Goal: Task Accomplishment & Management: Complete application form

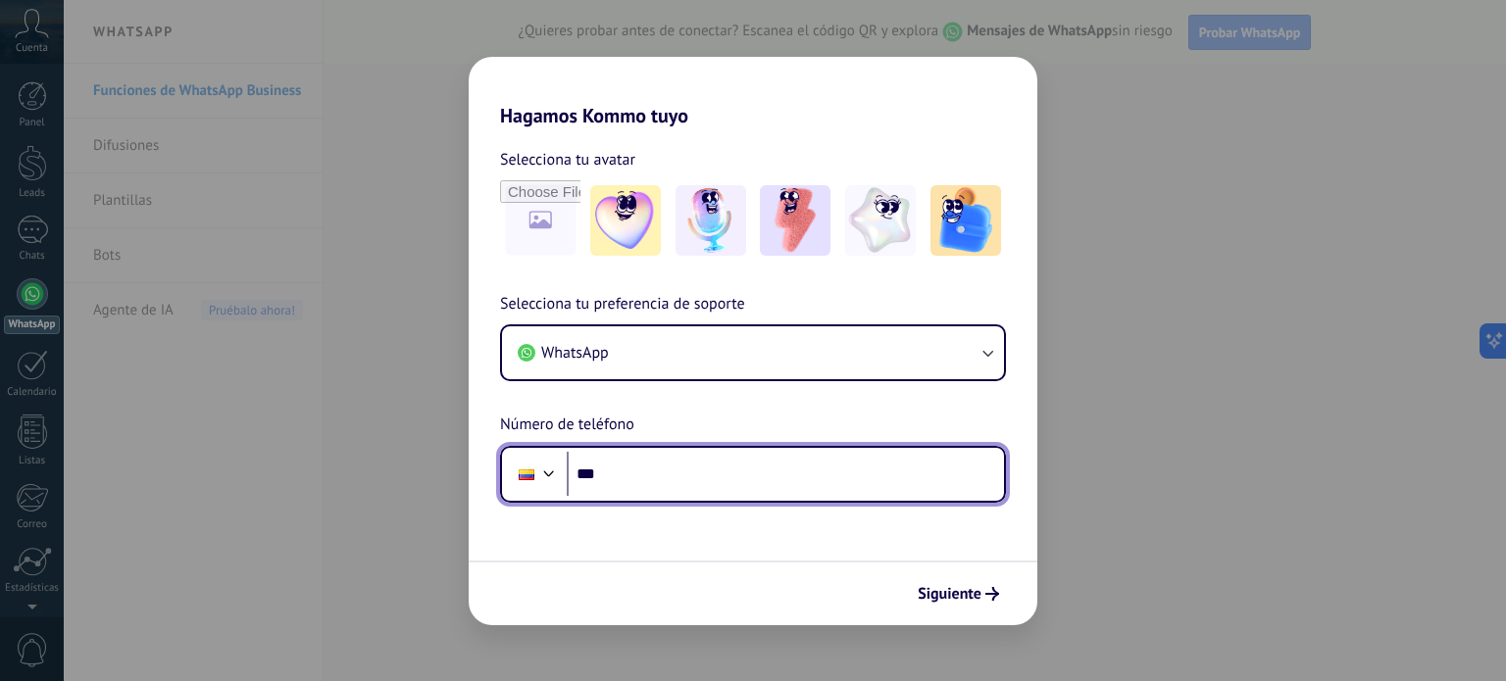
click at [713, 483] on input "***" at bounding box center [785, 474] width 437 height 45
type input "**********"
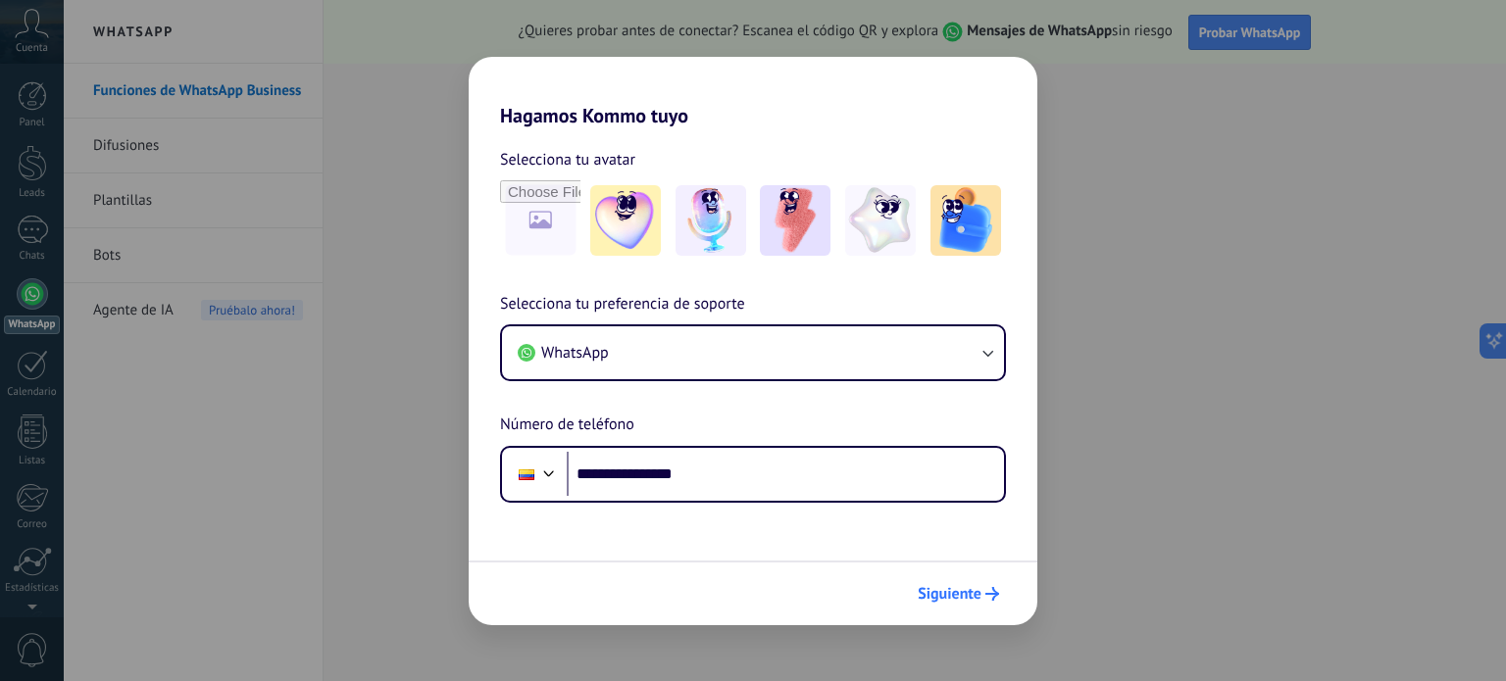
click at [963, 594] on span "Siguiente" at bounding box center [950, 594] width 64 height 14
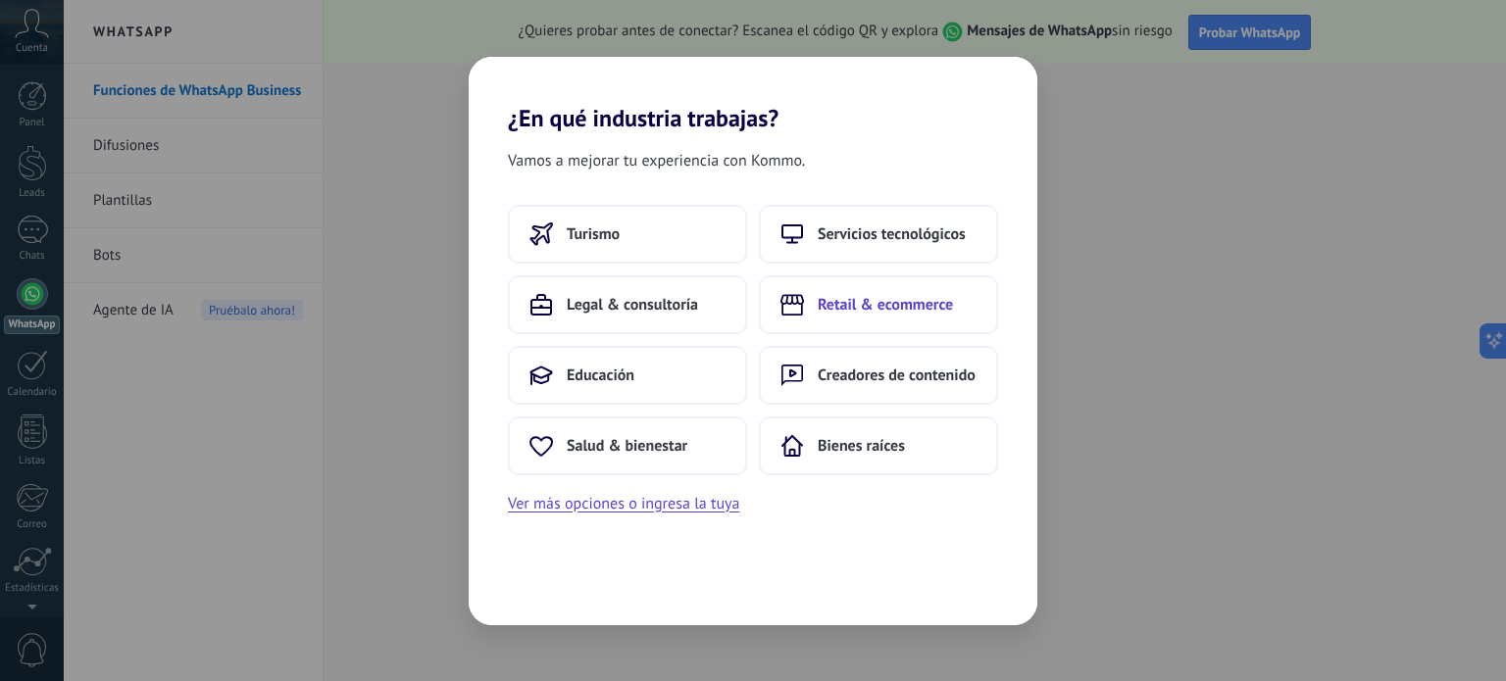
click at [879, 307] on span "Retail & ecommerce" at bounding box center [885, 305] width 135 height 20
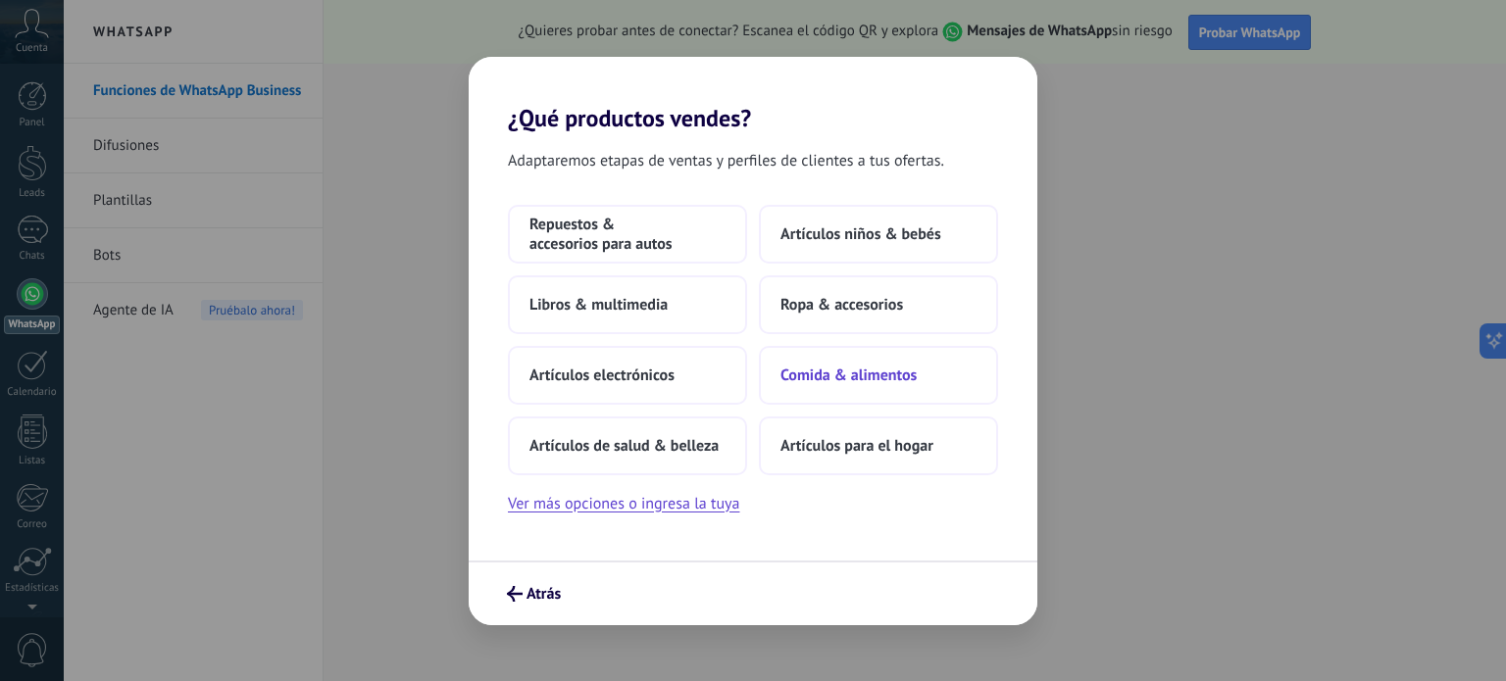
click at [855, 379] on span "Comida & alimentos" at bounding box center [849, 376] width 136 height 20
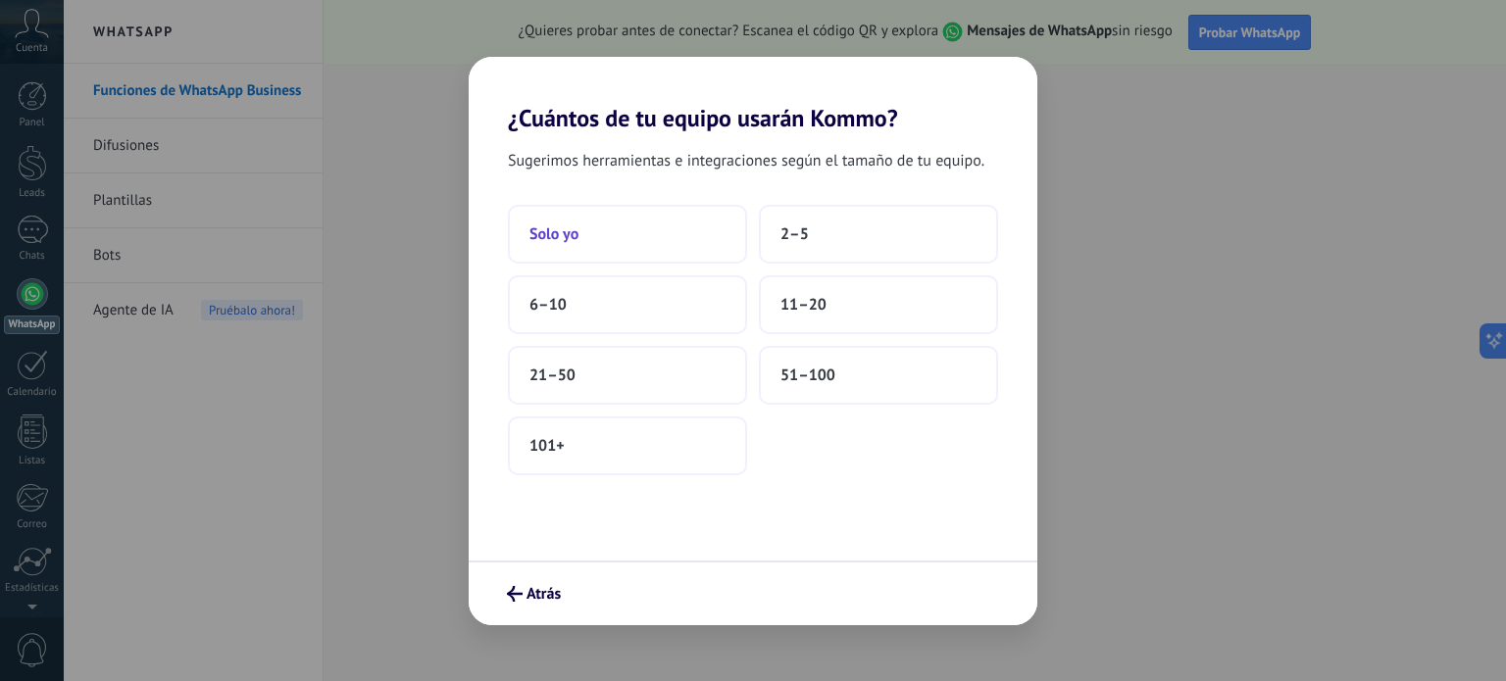
click at [598, 233] on button "Solo yo" at bounding box center [627, 234] width 239 height 59
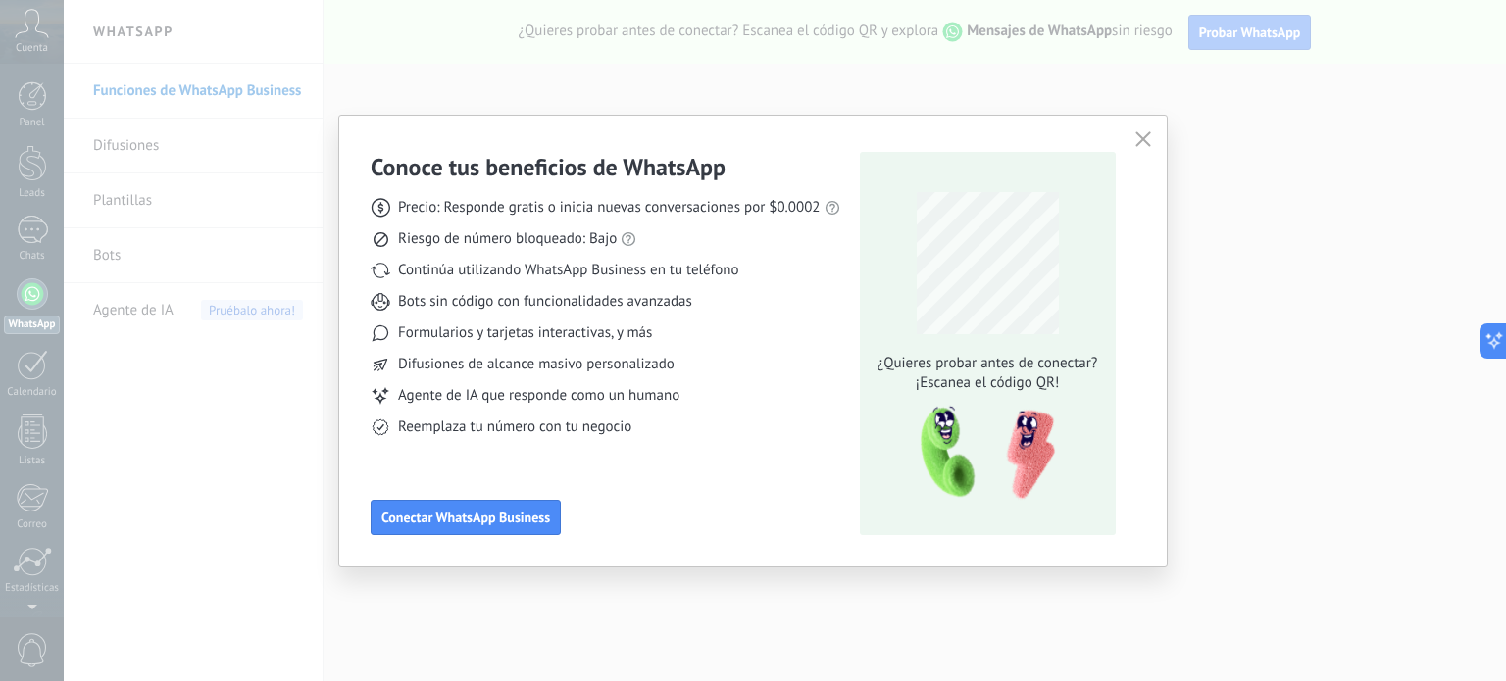
click at [1148, 145] on use "button" at bounding box center [1142, 139] width 15 height 15
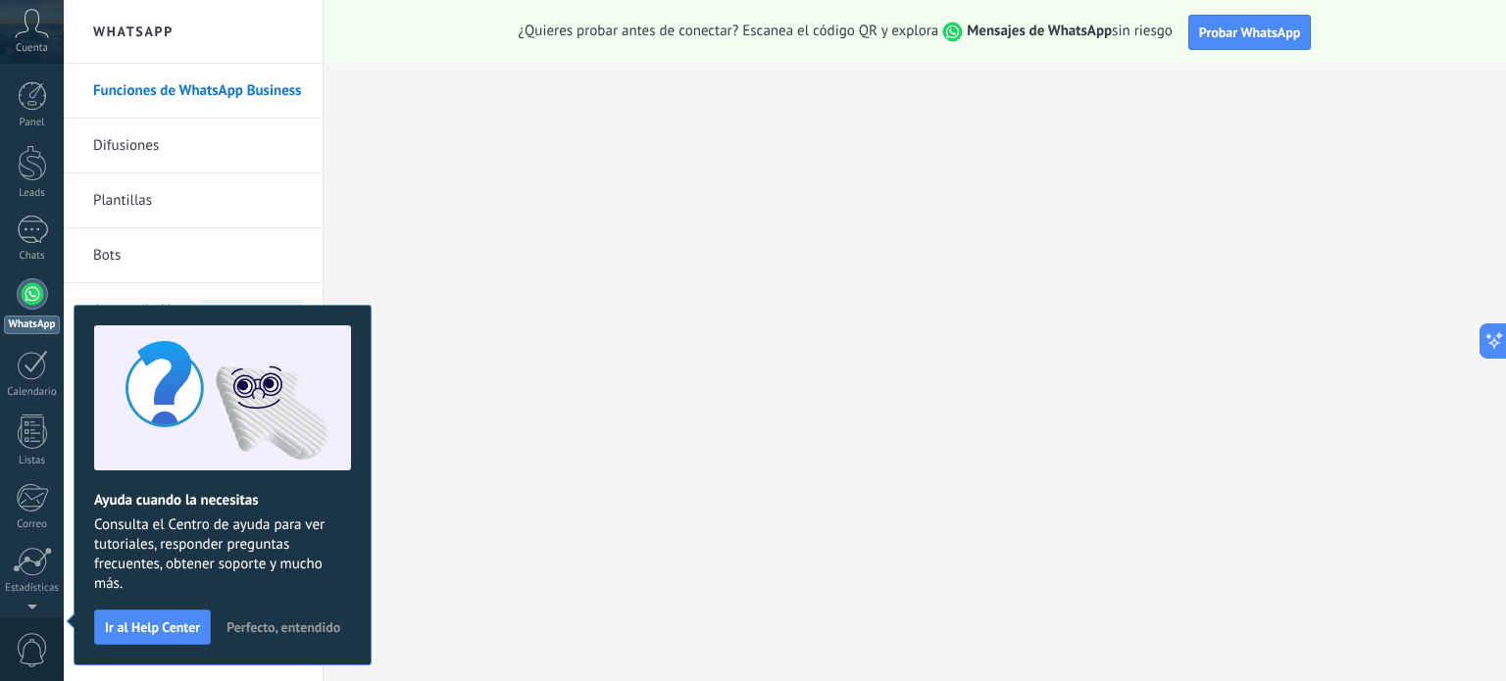
click at [260, 627] on span "Perfecto, entendido" at bounding box center [284, 628] width 114 height 14
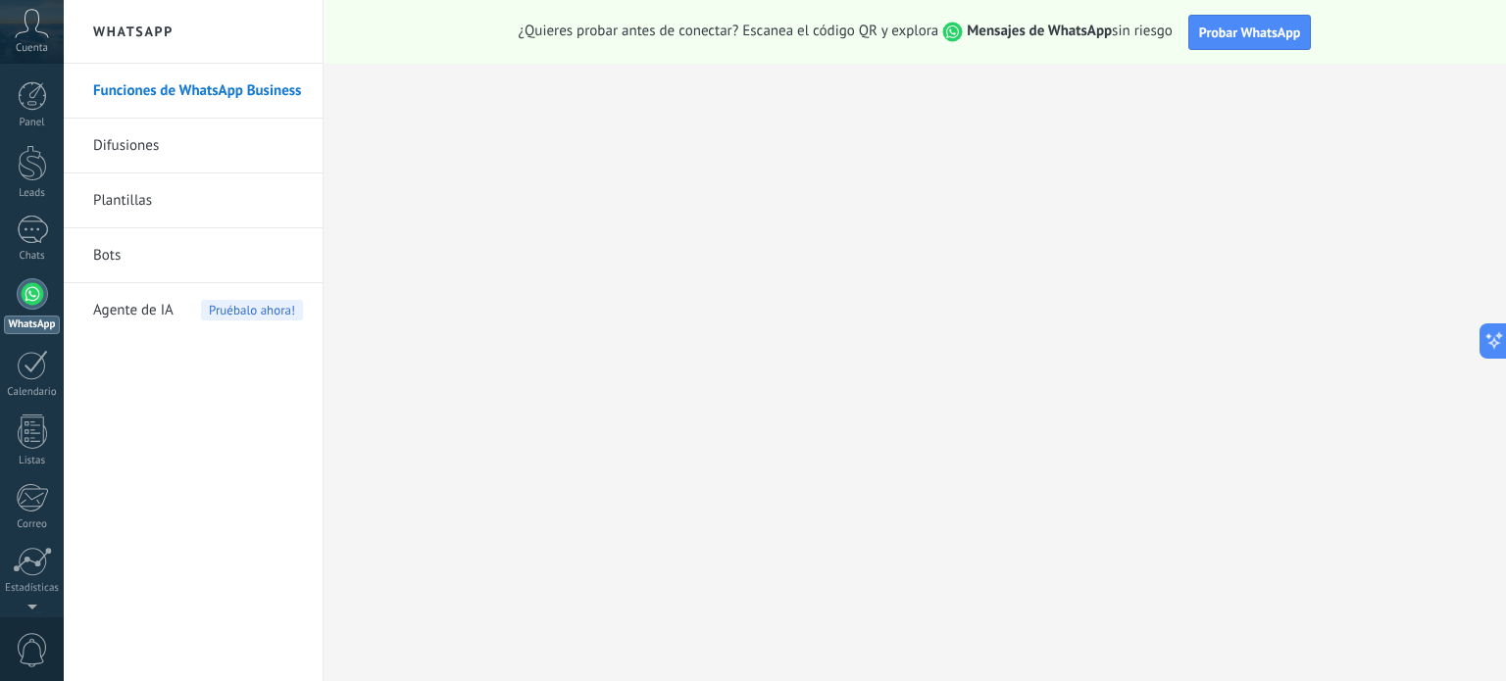
click at [172, 142] on link "Difusiones" at bounding box center [198, 146] width 210 height 55
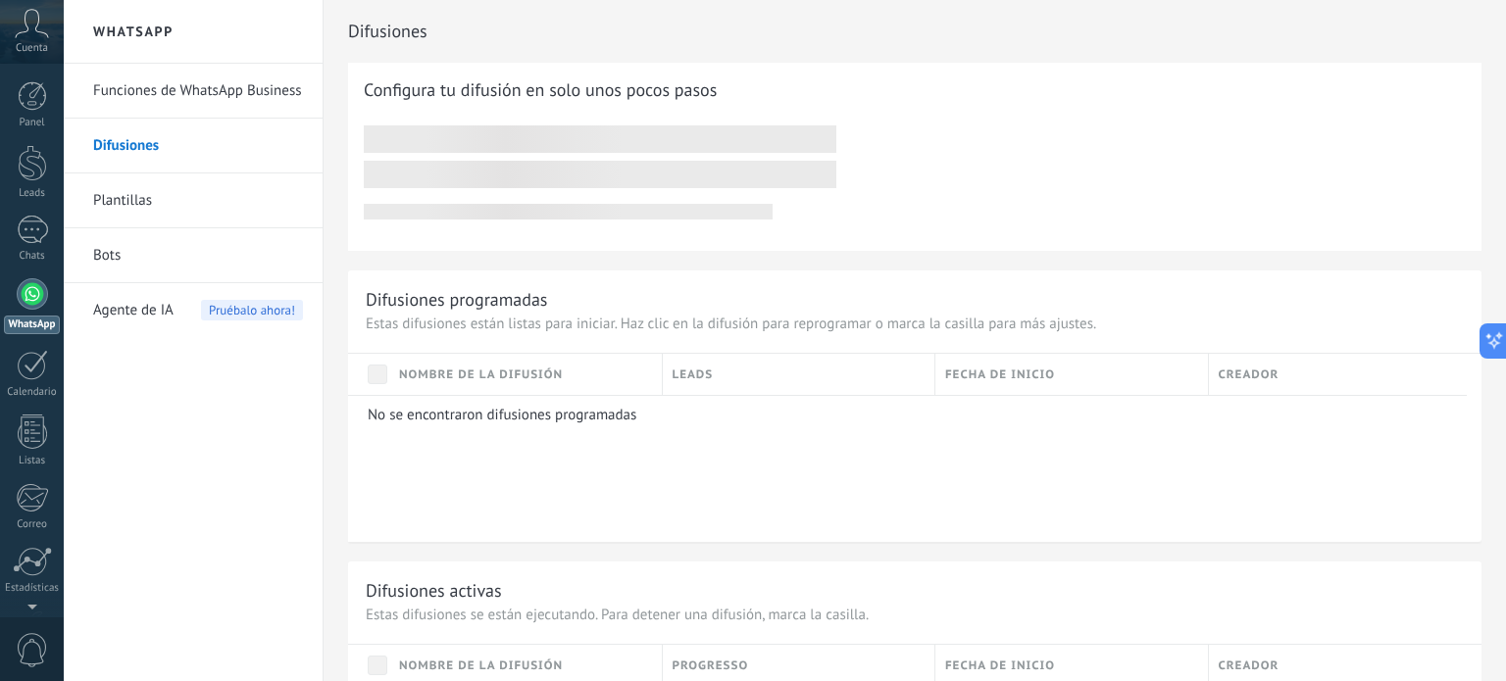
click at [132, 93] on link "Funciones de WhatsApp Business" at bounding box center [198, 91] width 210 height 55
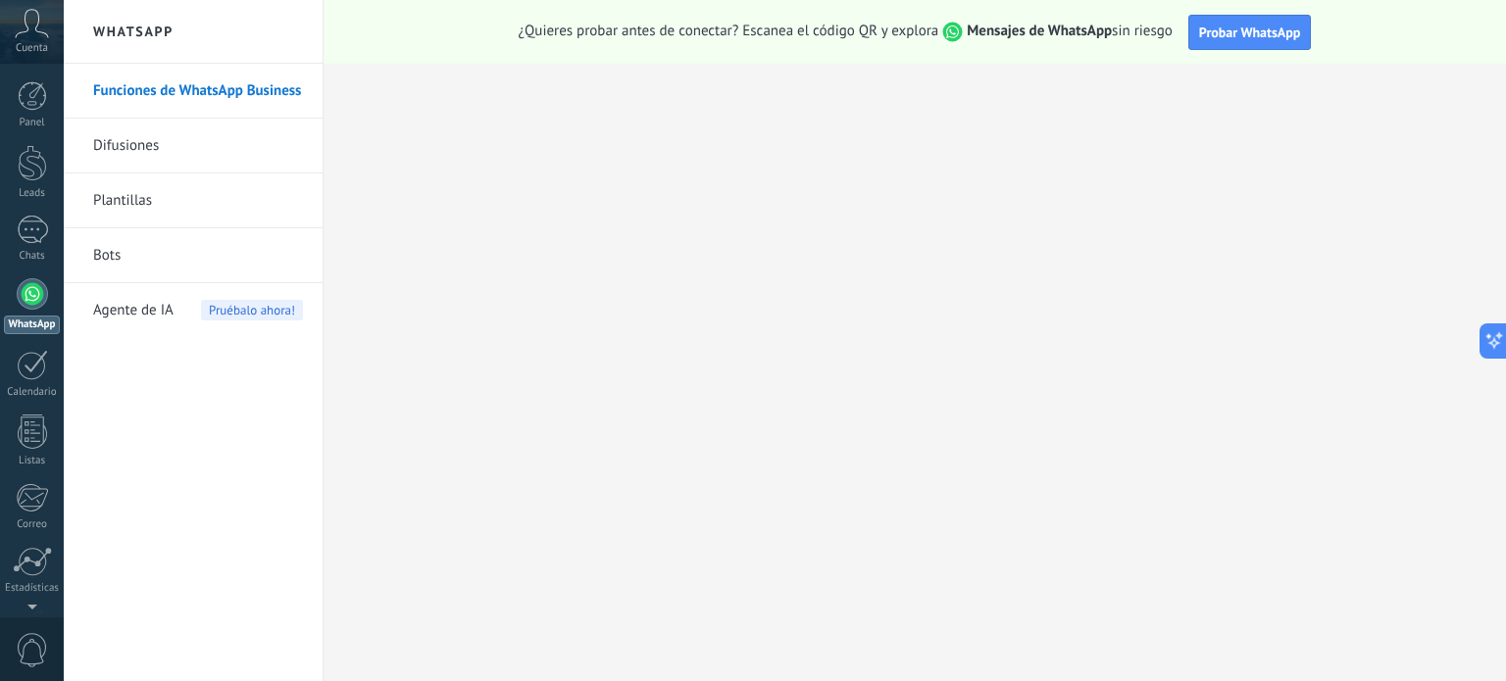
click at [164, 147] on link "Difusiones" at bounding box center [198, 146] width 210 height 55
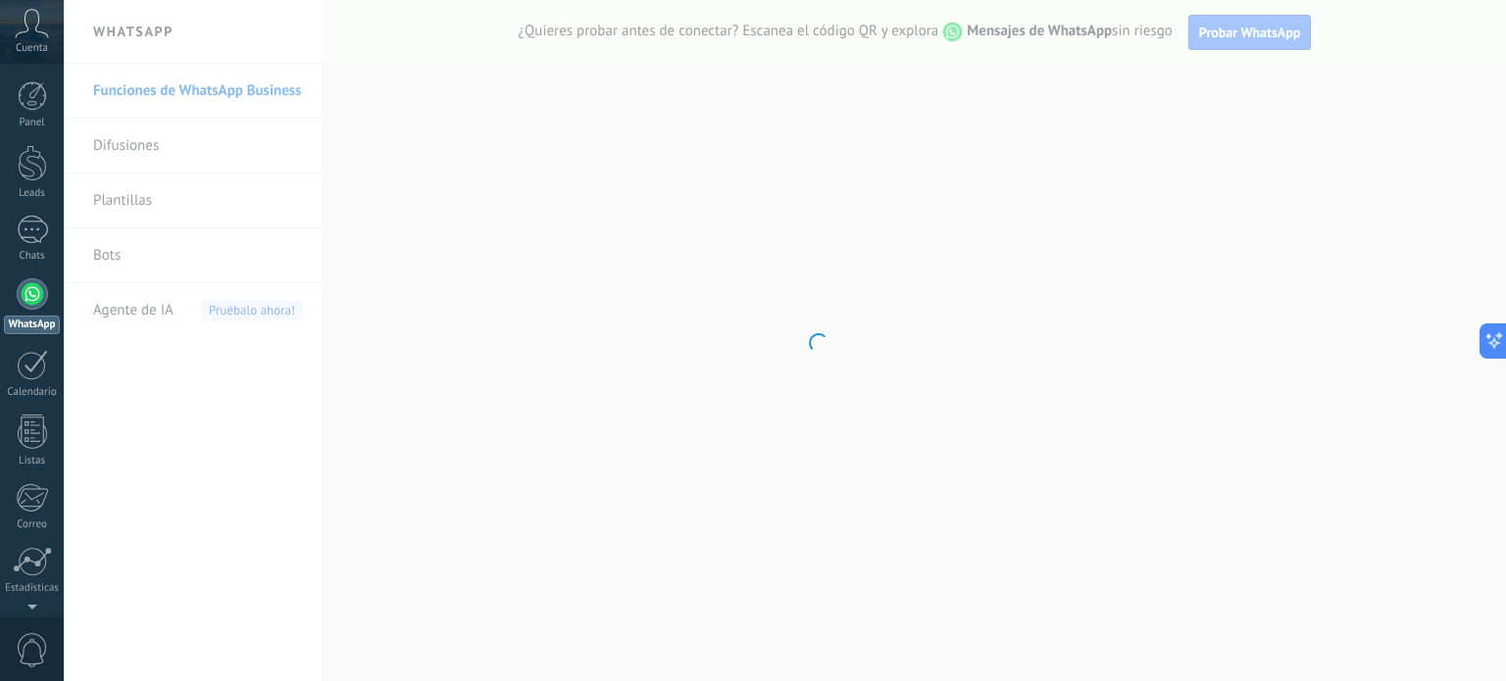
click at [122, 203] on body ".abccls-1,.abccls-2{fill-rule:evenodd}.abccls-2{fill:#fff} .abfcls-1{fill:none}…" at bounding box center [753, 340] width 1506 height 681
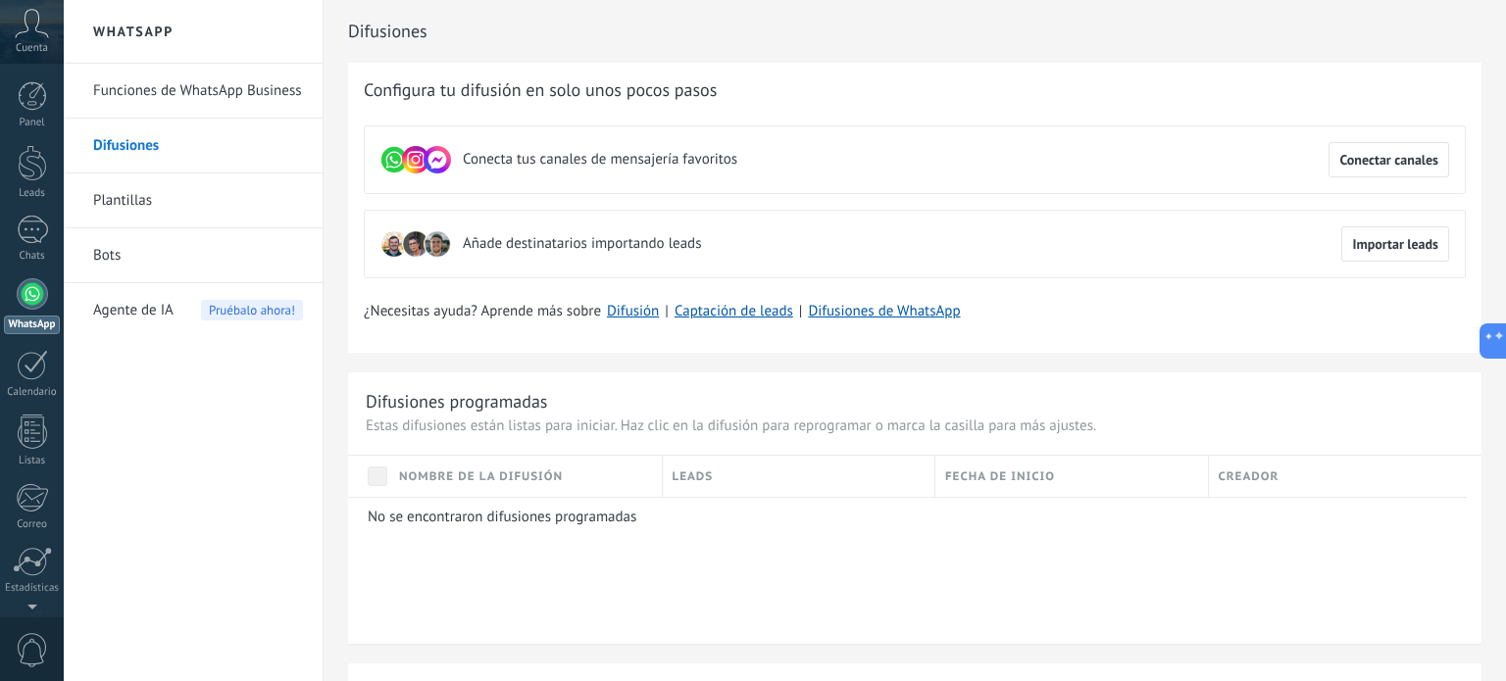
click at [38, 36] on icon at bounding box center [32, 23] width 34 height 29
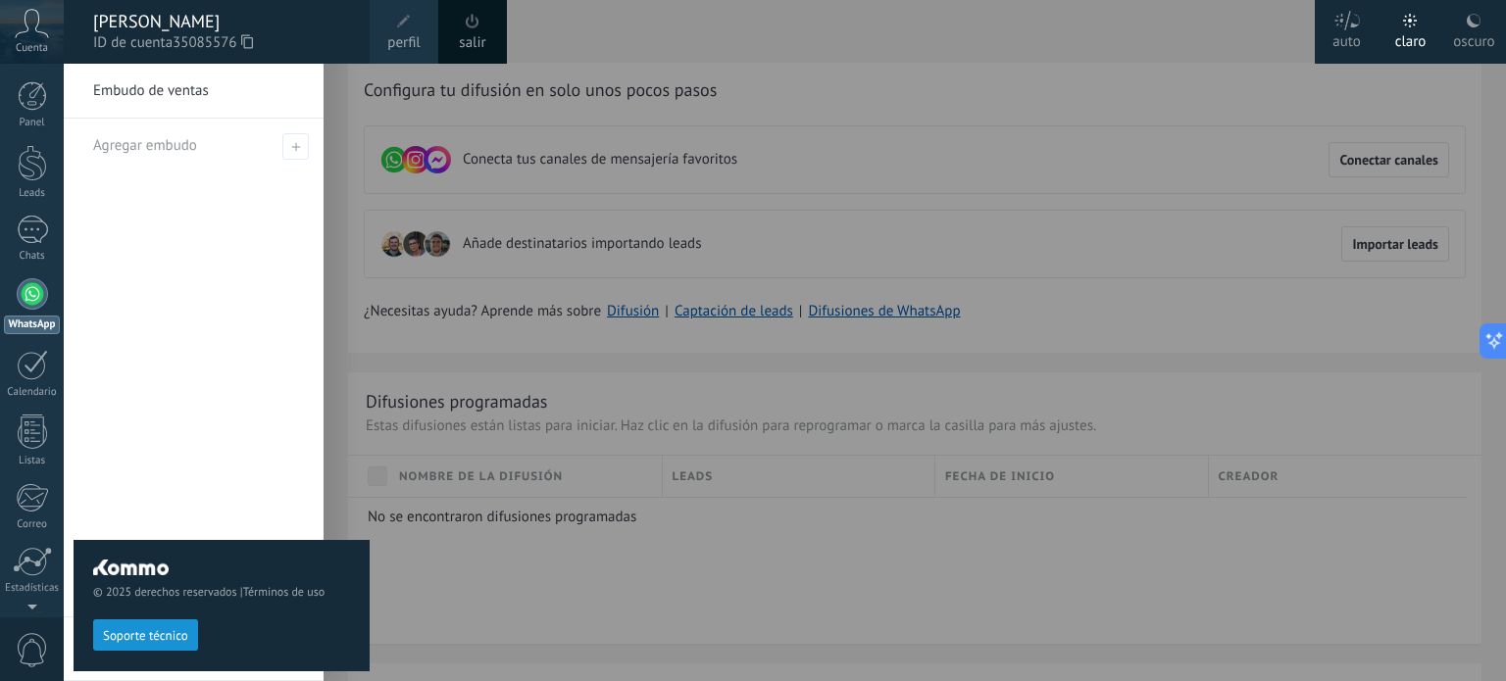
click at [924, 200] on div at bounding box center [817, 340] width 1506 height 681
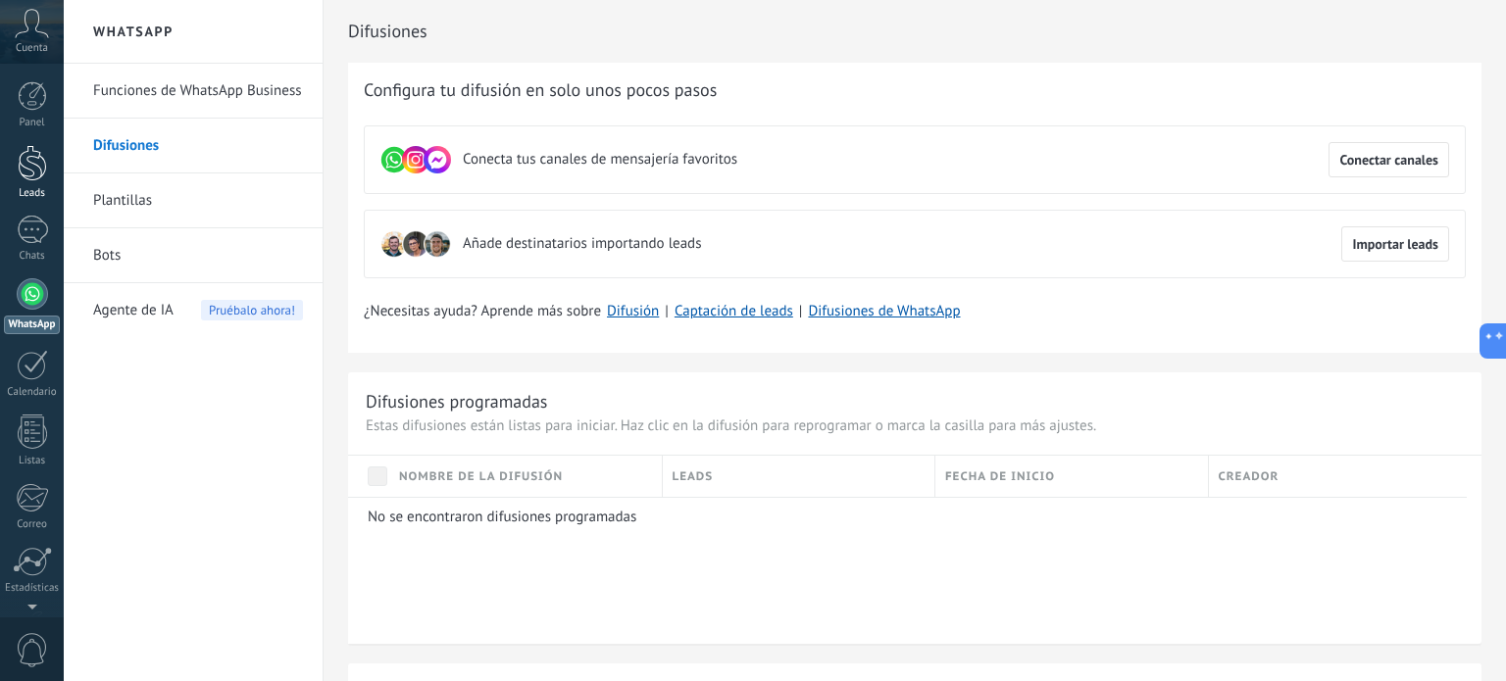
click at [21, 184] on link "Leads" at bounding box center [32, 172] width 64 height 55
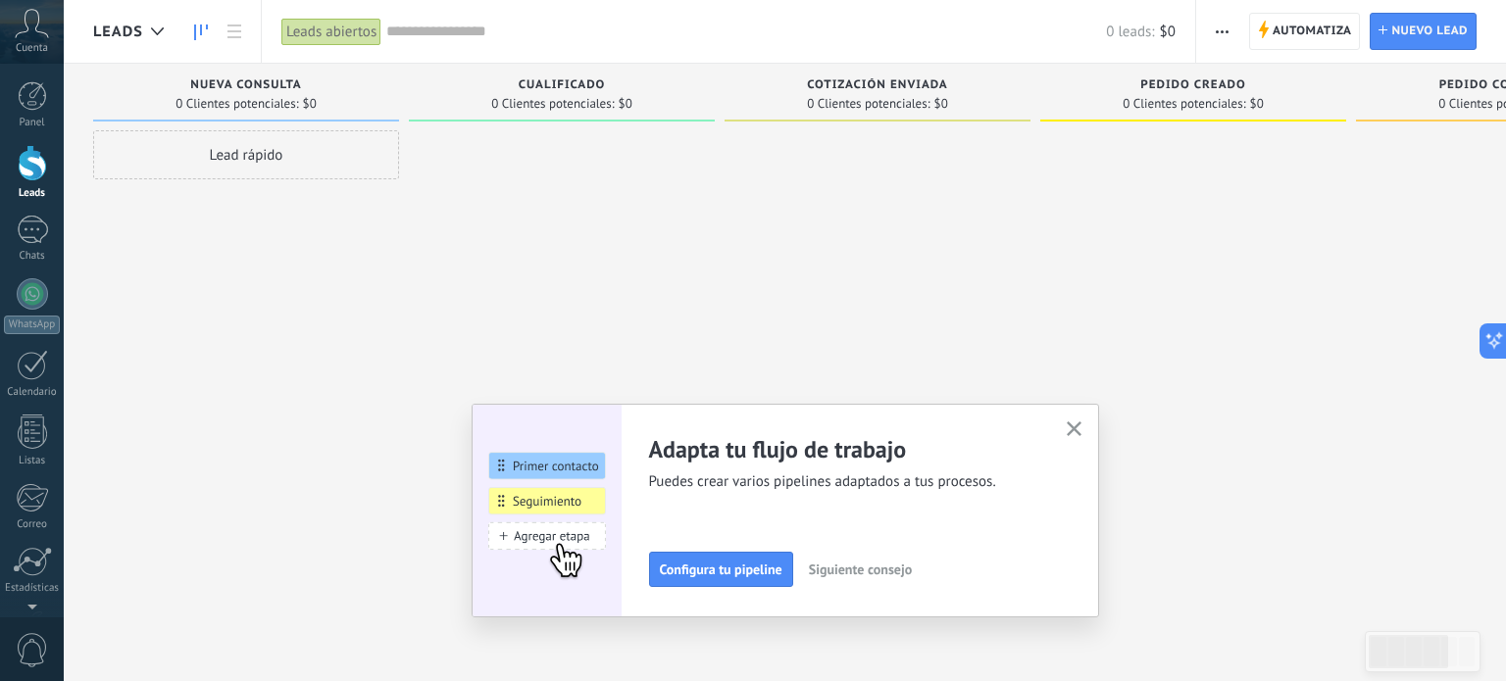
click at [1067, 434] on icon "button" at bounding box center [1074, 429] width 15 height 15
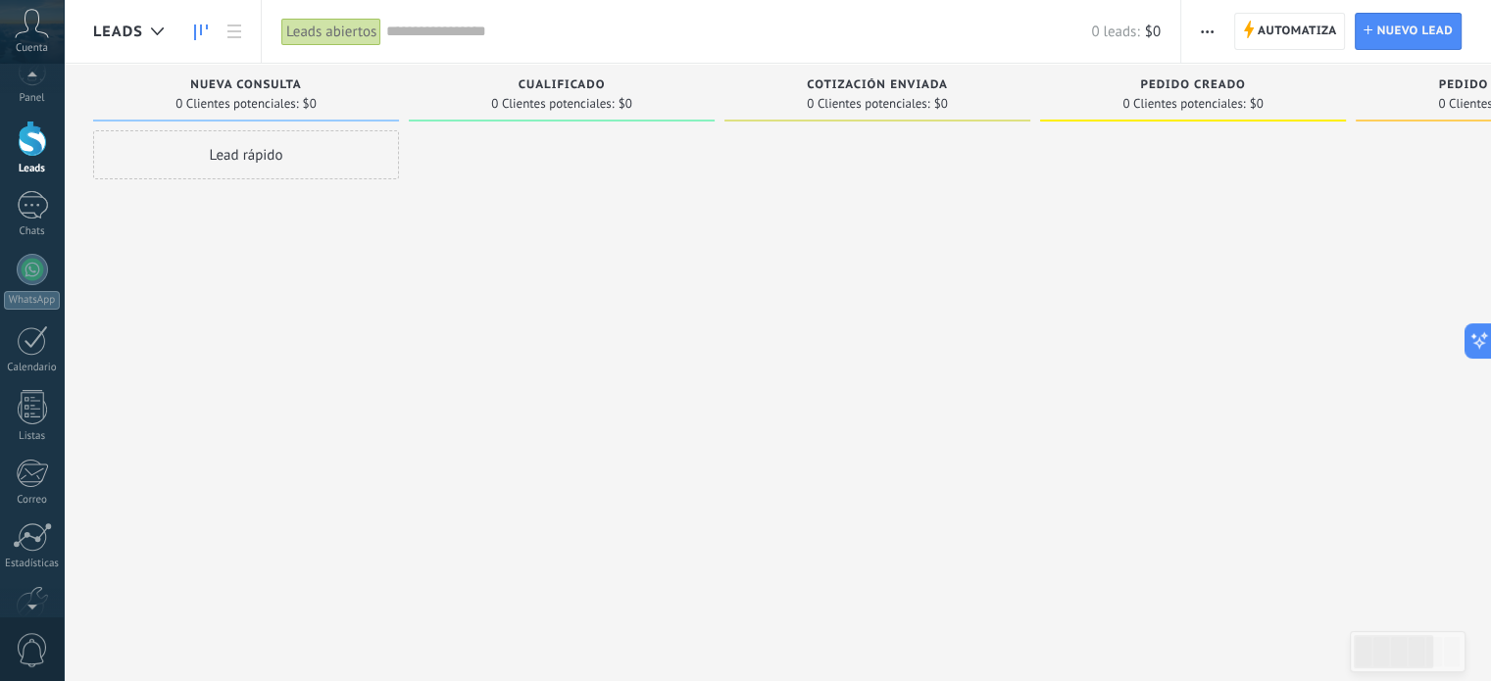
scroll to position [12, 0]
click at [20, 36] on icon at bounding box center [32, 23] width 34 height 29
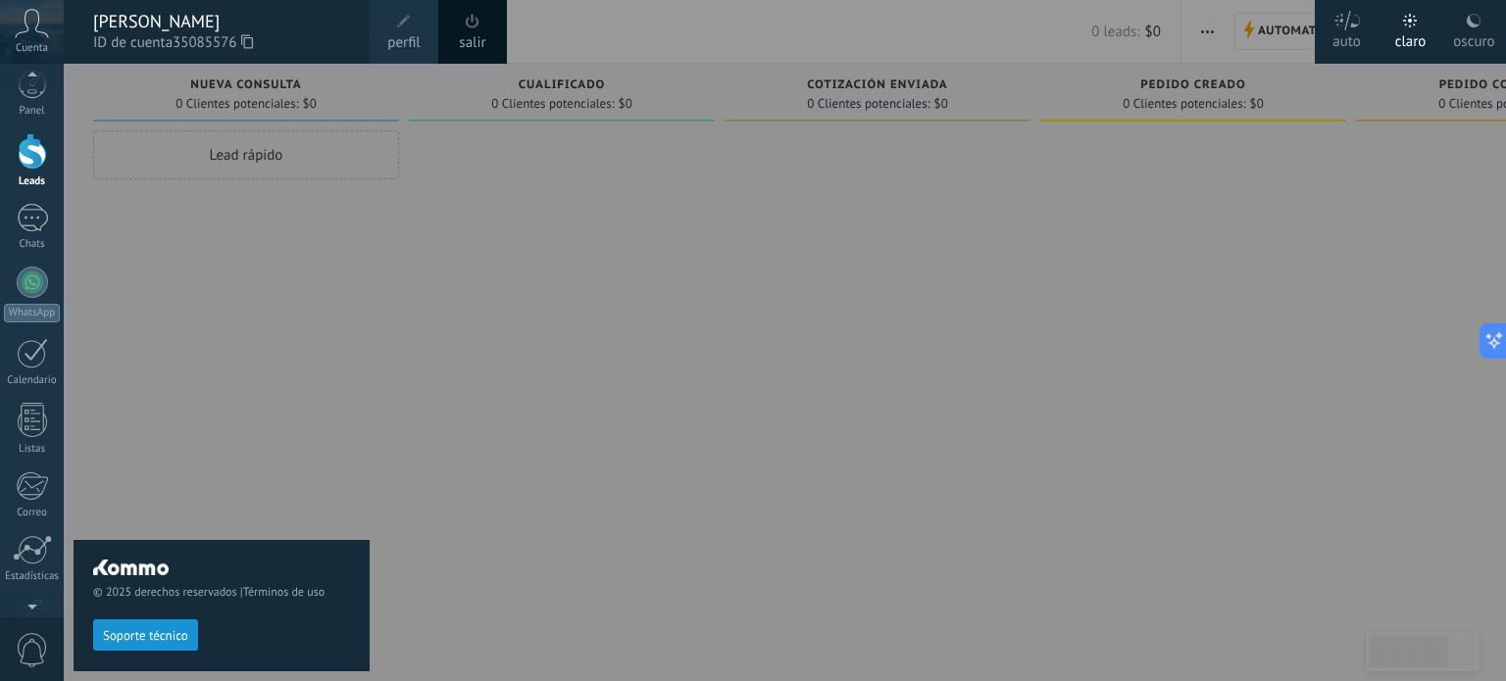
click at [769, 264] on div at bounding box center [817, 340] width 1506 height 681
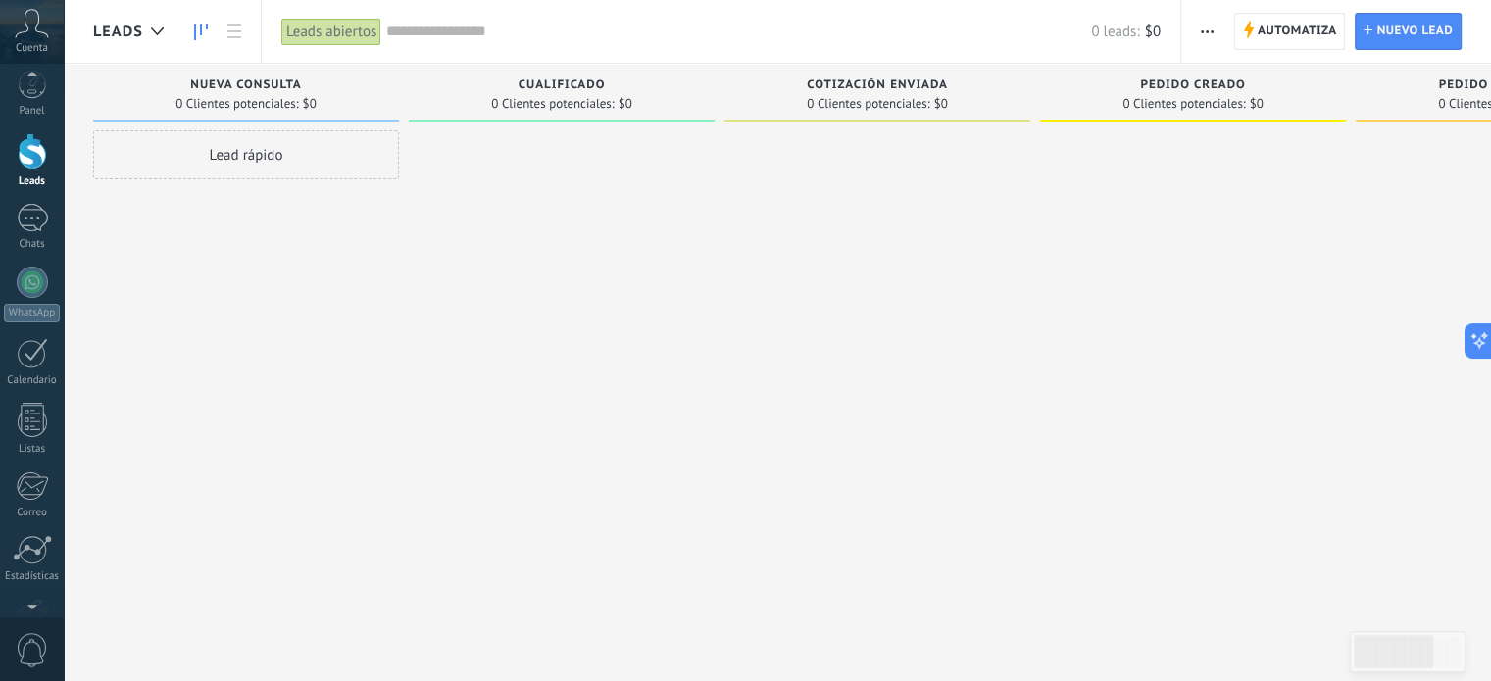
scroll to position [0, 0]
click at [1397, 33] on span "Nuevo lead" at bounding box center [1415, 31] width 76 height 35
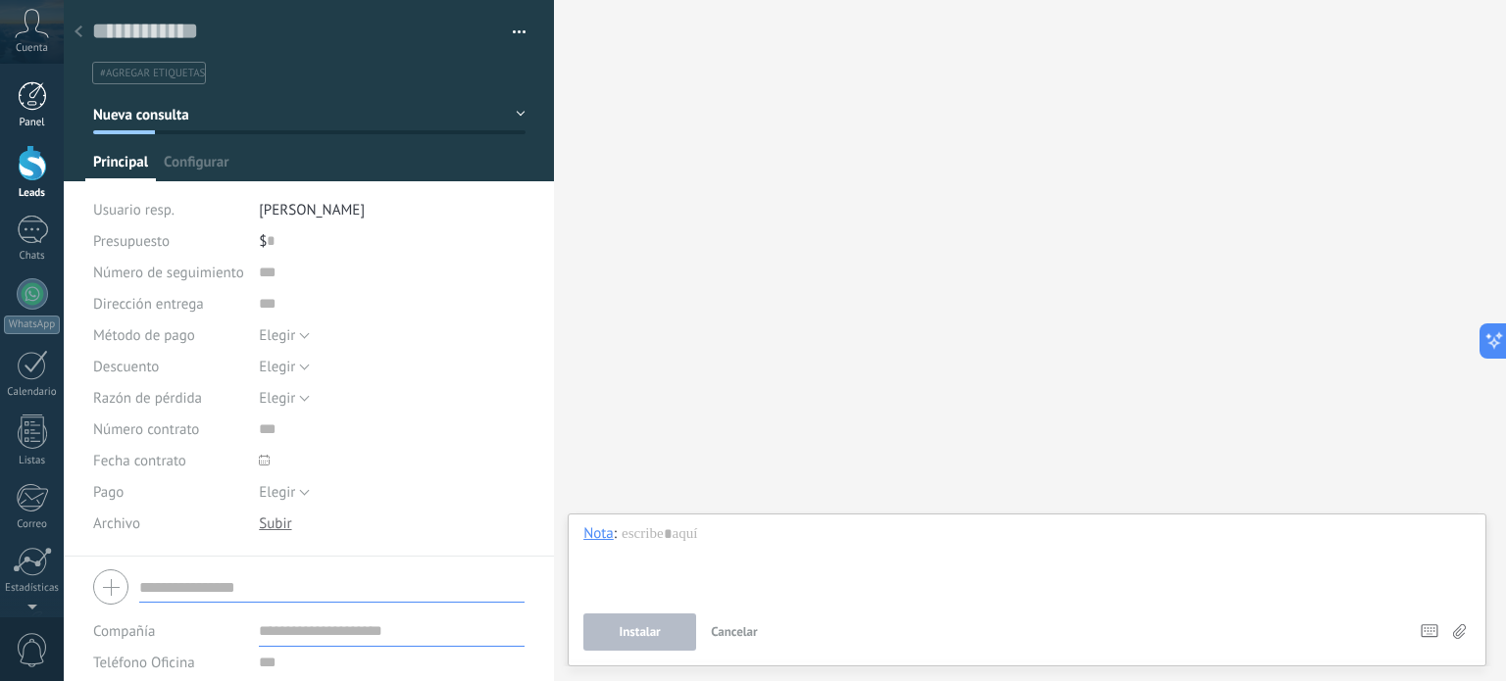
click at [22, 105] on div at bounding box center [32, 95] width 29 height 29
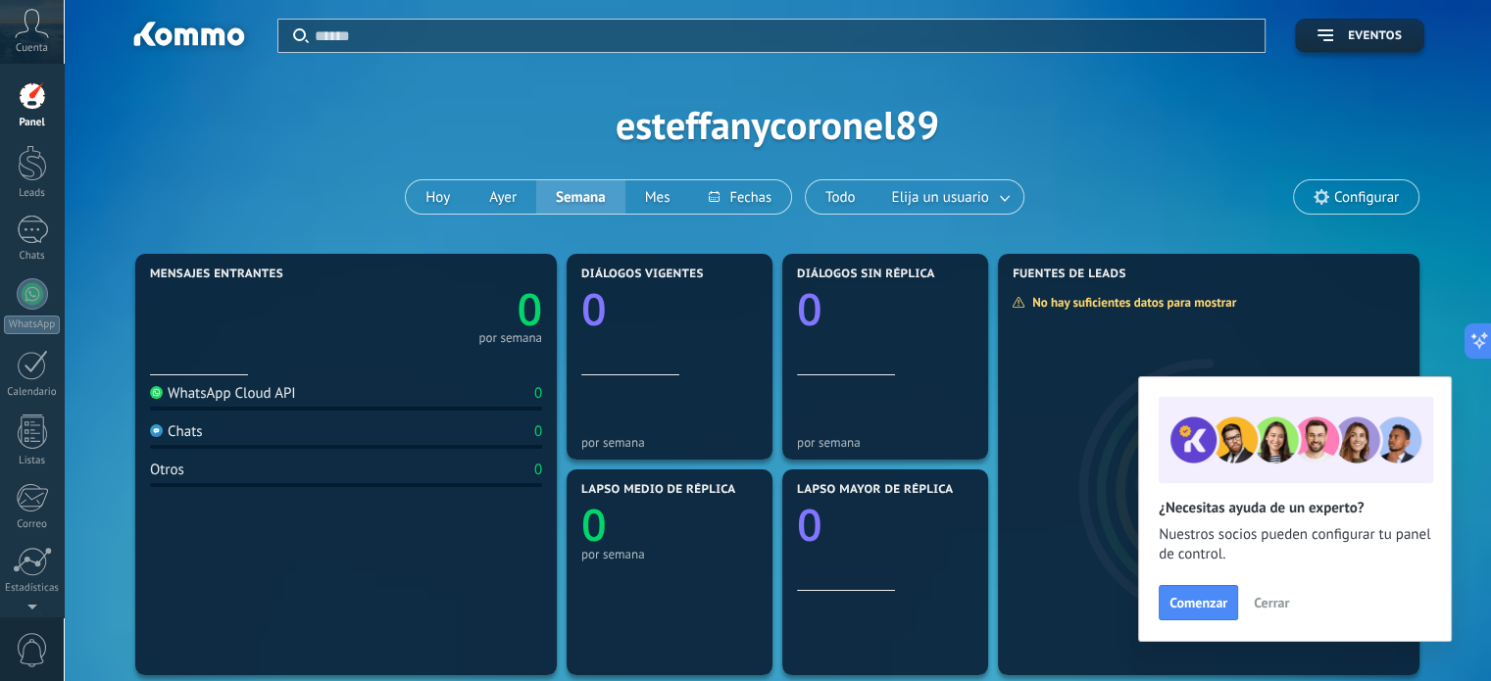
click at [41, 46] on span "Cuenta" at bounding box center [32, 48] width 32 height 13
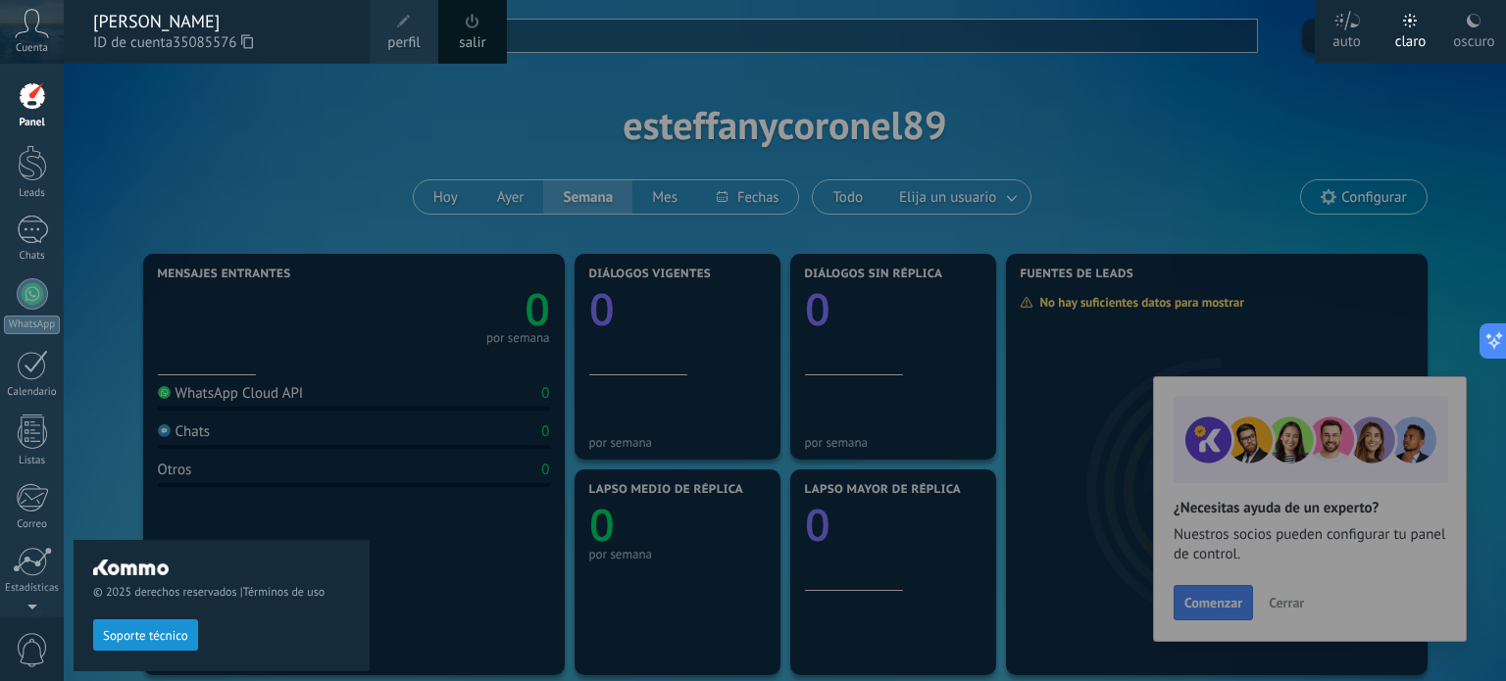
click at [23, 123] on div "Panel" at bounding box center [32, 123] width 57 height 13
